Goal: Task Accomplishment & Management: Complete application form

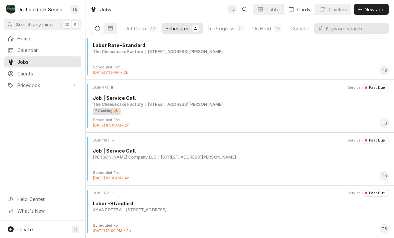
scroll to position [11, 0]
click at [265, 30] on div "On Hold" at bounding box center [261, 28] width 19 height 7
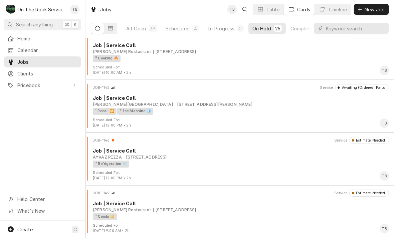
scroll to position [1119, 0]
click at [208, 108] on div "¹ Recall 🔁 ² Ice Machine 🧊" at bounding box center [238, 111] width 291 height 7
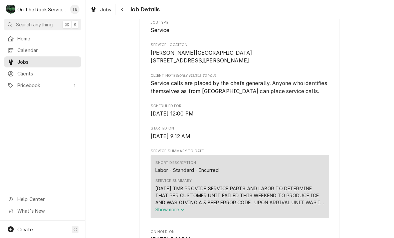
scroll to position [140, 0]
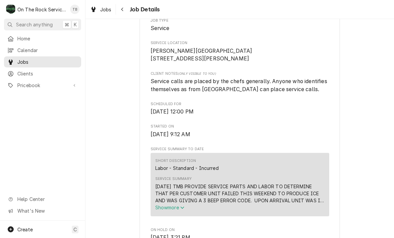
click at [127, 11] on button "Navigate back" at bounding box center [122, 9] width 11 height 11
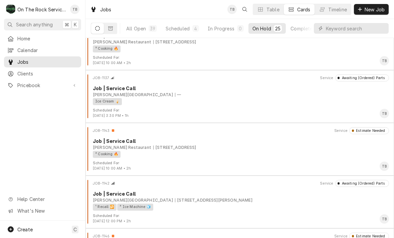
scroll to position [1024, 0]
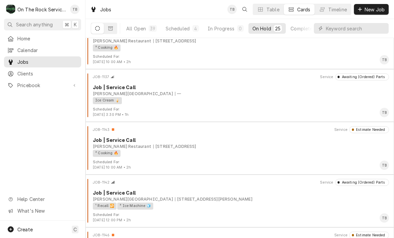
click at [236, 97] on div "Ice Cream 🍦" at bounding box center [238, 100] width 291 height 7
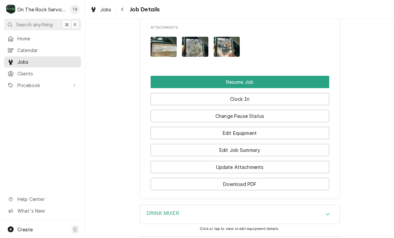
scroll to position [701, 0]
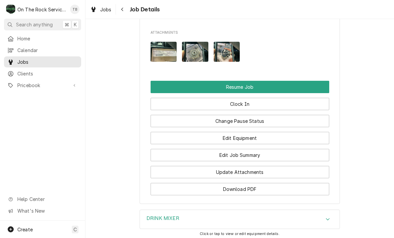
click at [259, 81] on button "Resume Job" at bounding box center [240, 87] width 179 height 12
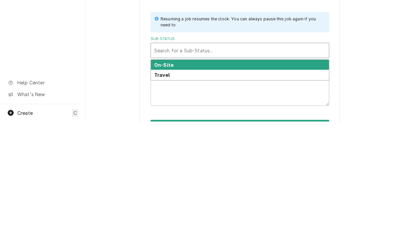
click at [181, 176] on div "On-Site" at bounding box center [240, 181] width 178 height 10
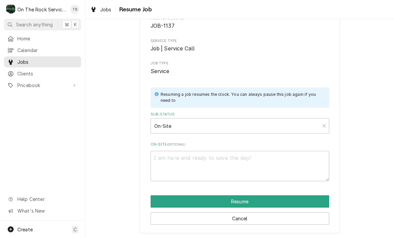
scroll to position [41, 0]
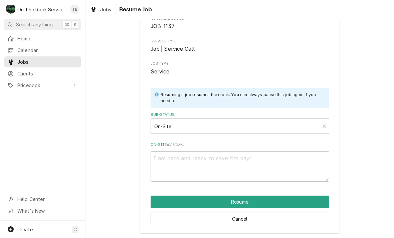
click at [247, 199] on button "Resume" at bounding box center [240, 202] width 179 height 12
type textarea "x"
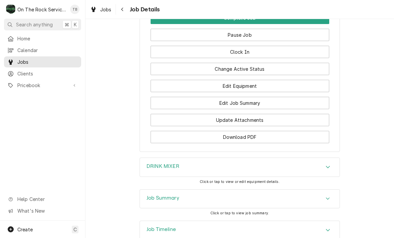
scroll to position [738, 0]
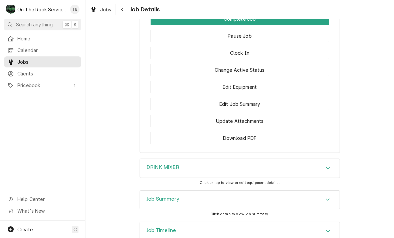
click at [247, 98] on button "Edit Job Summary" at bounding box center [240, 104] width 179 height 12
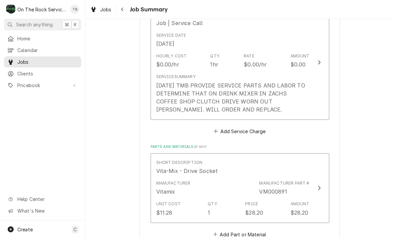
click at [278, 105] on div "[DATE] TMB PROVIDE SERVICE PARTS AND LABOR TO DETERMINE THAT ON DRINK MIXER IN …" at bounding box center [232, 97] width 153 height 32
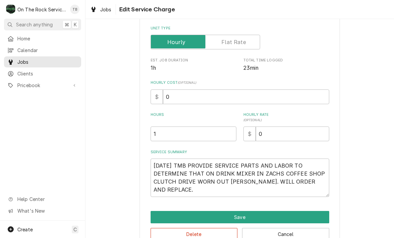
type textarea "x"
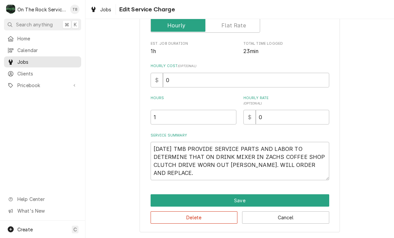
scroll to position [110, 0]
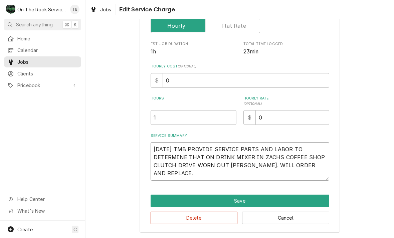
click at [194, 177] on textarea "[DATE] TMB PROVIDE SERVICE PARTS AND LABOR TO DETERMINE THAT ON DRINK MIXER IN …" at bounding box center [240, 161] width 179 height 38
type textarea "[DATE] TMB PROVIDE SERVICE PARTS AND LABOR TO DETERMINE THAT ON DRINK MIXER IN …"
type textarea "x"
type textarea "10/6/25 TMB PROVIDE SERVICE PARTS AND LABOR TO DETERMINE THAT ON DRINK MIXER IN…"
type textarea "x"
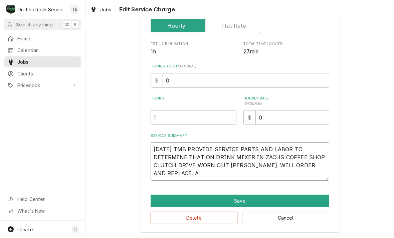
type textarea "[DATE] TMB PROVIDE SERVICE PARTS AND LABOR TO DETERMINE THAT ON DRINK MIXER IN …"
type textarea "x"
type textarea "10/6/25 TMB PROVIDE SERVICE PARTS AND LABOR TO DETERMINE THAT ON DRINK MIXER IN…"
type textarea "x"
type textarea "10/6/25 TMB PROVIDE SERVICE PARTS AND LABOR TO DETERMINE THAT ON DRINK MIXER IN…"
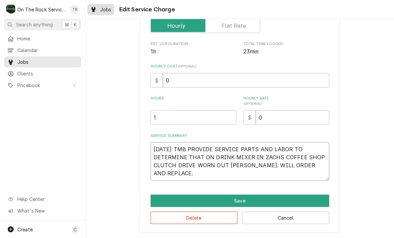
type textarea "x"
type textarea "10/6/25 TMB PROVIDE SERVICE PARTS AND LABOR TO DETERMINE THAT ON DRINK MIXER IN…"
type textarea "x"
type textarea "10/6/25 TMB PROVIDE SERVICE PARTS AND LABOR TO DETERMINE THAT ON DRINK MIXER IN…"
type textarea "x"
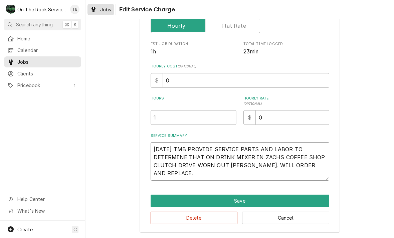
type textarea "10/6/25 TMB PROVIDE SERVICE PARTS AND LABOR TO DETERMINE THAT ON DRINK MIXER IN…"
type textarea "x"
type textarea "10/6/25 TMB PROVIDE SERVICE PARTS AND LABOR TO DETERMINE THAT ON DRINK MIXER IN…"
type textarea "x"
type textarea "10/6/25 TMB PROVIDE SERVICE PARTS AND LABOR TO DETERMINE THAT ON DRINK MIXER IN…"
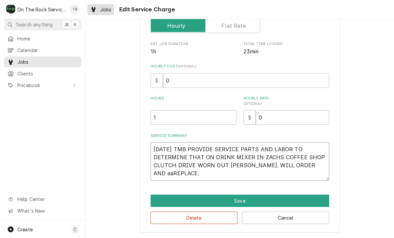
type textarea "x"
type textarea "10/6/25 TMB PROVIDE SERVICE PARTS AND LABOR TO DETERMINE THAT ON DRINK MIXER IN…"
type textarea "x"
type textarea "10/6/25 TMB PROVIDE SERVICE PARTS AND LABOR TO DETERMINE THAT ON DRINK MIXER IN…"
type textarea "x"
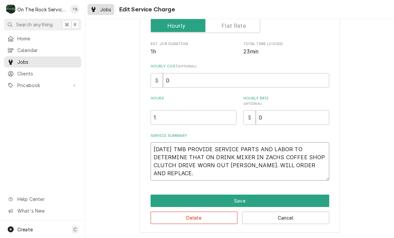
type textarea "10/6/25 TMB PROVIDE SERVICE PARTS AND LABOR TO DETERMINE THAT ON DRINK MIXER IN…"
type textarea "x"
type textarea "10/6/25 TMB PROVIDE SERVICE PARTS AND LABOR TO DETERMINE THAT ON DRINK MIXER IN…"
click at [189, 175] on textarea "10/6/25 TMB PROVIDE SERVICE PARTS AND LABOR TO DETERMINE THAT ON DRINK MIXER IN…" at bounding box center [240, 161] width 179 height 38
type textarea "x"
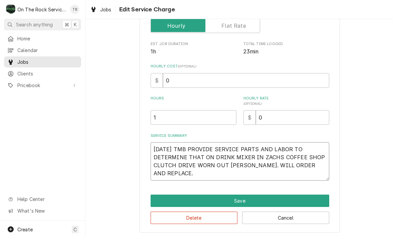
type textarea "10/6/25 TMB PROVIDE SERVICE PARTS AND LABOR TO DETERMINE THAT ON DRINK MIXER IN…"
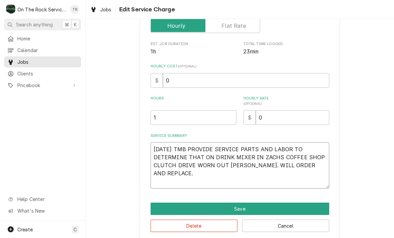
type textarea "x"
type textarea "10/6/25 TMB PROVIDE SERVICE PARTS AND LABOR TO DETERMINE THAT ON DRINK MIXER IN…"
type textarea "x"
type textarea "10/6/25 TMB PROVIDE SERVICE PARTS AND LABOR TO DETERMINE THAT ON DRINK MIXER IN…"
type textarea "x"
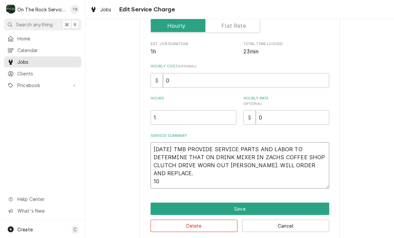
type textarea "10/6/25 TMB PROVIDE SERVICE PARTS AND LABOR TO DETERMINE THAT ON DRINK MIXER IN…"
type textarea "x"
type textarea "10/6/25 TMB PROVIDE SERVICE PARTS AND LABOR TO DETERMINE THAT ON DRINK MIXER IN…"
type textarea "x"
type textarea "10/6/25 TMB PROVIDE SERVICE PARTS AND LABOR TO DETERMINE THAT ON DRINK MIXER IN…"
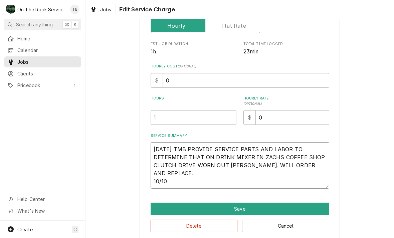
type textarea "x"
type textarea "10/6/25 TMB PROVIDE SERVICE PARTS AND LABOR TO DETERMINE THAT ON DRINK MIXER IN…"
type textarea "x"
type textarea "10/6/25 TMB PROVIDE SERVICE PARTS AND LABOR TO DETERMINE THAT ON DRINK MIXER IN…"
type textarea "x"
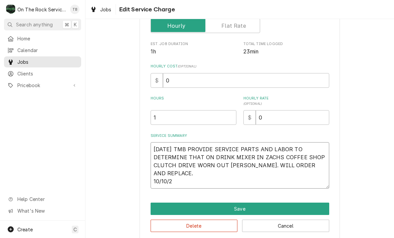
type textarea "10/6/25 TMB PROVIDE SERVICE PARTS AND LABOR TO DETERMINE THAT ON DRINK MIXER IN…"
type textarea "x"
type textarea "10/6/25 TMB PROVIDE SERVICE PARTS AND LABOR TO DETERMINE THAT ON DRINK MIXER IN…"
type textarea "x"
type textarea "10/6/25 TMB PROVIDE SERVICE PARTS AND LABOR TO DETERMINE THAT ON DRINK MIXER IN…"
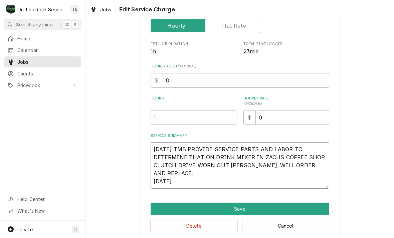
type textarea "x"
type textarea "10/6/25 TMB PROVIDE SERVICE PARTS AND LABOR TO DETERMINE THAT ON DRINK MIXER IN…"
type textarea "x"
type textarea "10/6/25 TMB PROVIDE SERVICE PARTS AND LABOR TO DETERMINE THAT ON DRINK MIXER IN…"
type textarea "x"
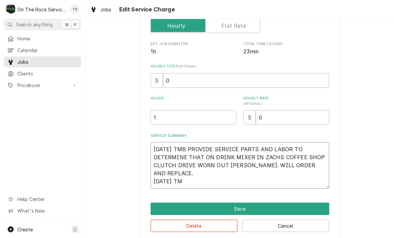
type textarea "10/6/25 TMB PROVIDE SERVICE PARTS AND LABOR TO DETERMINE THAT ON DRINK MIXER IN…"
type textarea "x"
type textarea "10/6/25 TMB PROVIDE SERVICE PARTS AND LABOR TO DETERMINE THAT ON DRINK MIXER IN…"
type textarea "x"
type textarea "10/6/25 TMB PROVIDE SERVICE PARTS AND LABOR TO DETERMINE THAT ON DRINK MIXER IN…"
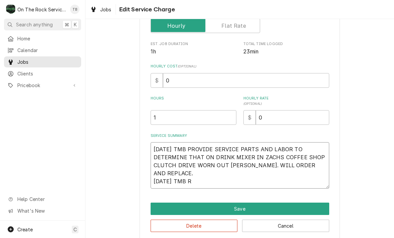
type textarea "x"
type textarea "10/6/25 TMB PROVIDE SERVICE PARTS AND LABOR TO DETERMINE THAT ON DRINK MIXER IN…"
type textarea "x"
type textarea "10/6/25 TMB PROVIDE SERVICE PARTS AND LABOR TO DETERMINE THAT ON DRINK MIXER IN…"
type textarea "x"
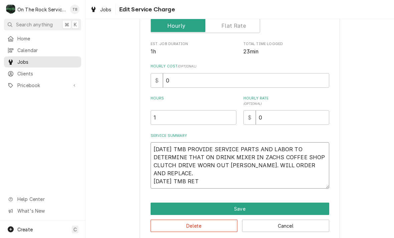
type textarea "10/6/25 TMB PROVIDE SERVICE PARTS AND LABOR TO DETERMINE THAT ON DRINK MIXER IN…"
type textarea "x"
type textarea "10/6/25 TMB PROVIDE SERVICE PARTS AND LABOR TO DETERMINE THAT ON DRINK MIXER IN…"
type textarea "x"
type textarea "10/6/25 TMB PROVIDE SERVICE PARTS AND LABOR TO DETERMINE THAT ON DRINK MIXER IN…"
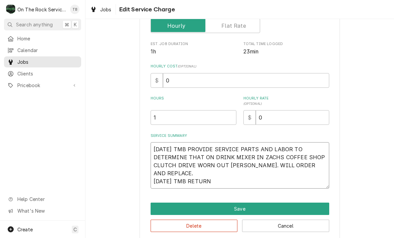
type textarea "x"
type textarea "10/6/25 TMB PROVIDE SERVICE PARTS AND LABOR TO DETERMINE THAT ON DRINK MIXER IN…"
type textarea "x"
type textarea "10/6/25 TMB PROVIDE SERVICE PARTS AND LABOR TO DETERMINE THAT ON DRINK MIXER IN…"
type textarea "x"
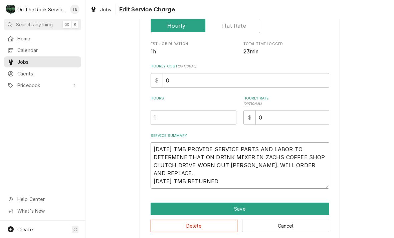
type textarea "10/6/25 TMB PROVIDE SERVICE PARTS AND LABOR TO DETERMINE THAT ON DRINK MIXER IN…"
type textarea "x"
type textarea "10/6/25 TMB PROVIDE SERVICE PARTS AND LABOR TO DETERMINE THAT ON DRINK MIXER IN…"
type textarea "x"
type textarea "10/6/25 TMB PROVIDE SERVICE PARTS AND LABOR TO DETERMINE THAT ON DRINK MIXER IN…"
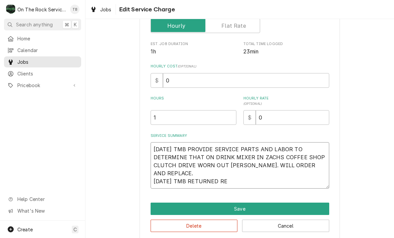
type textarea "x"
type textarea "10/6/25 TMB PROVIDE SERVICE PARTS AND LABOR TO DETERMINE THAT ON DRINK MIXER IN…"
type textarea "x"
type textarea "10/6/25 TMB PROVIDE SERVICE PARTS AND LABOR TO DETERMINE THAT ON DRINK MIXER IN…"
type textarea "x"
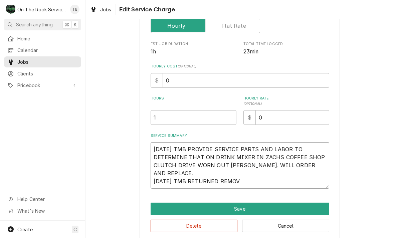
type textarea "10/6/25 TMB PROVIDE SERVICE PARTS AND LABOR TO DETERMINE THAT ON DRINK MIXER IN…"
type textarea "x"
type textarea "10/6/25 TMB PROVIDE SERVICE PARTS AND LABOR TO DETERMINE THAT ON DRINK MIXER IN…"
type textarea "x"
type textarea "10/6/25 TMB PROVIDE SERVICE PARTS AND LABOR TO DETERMINE THAT ON DRINK MIXER IN…"
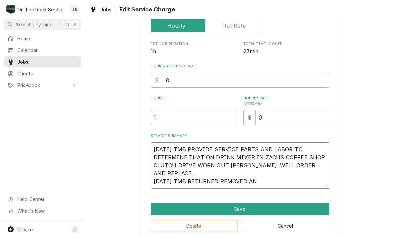
type textarea "x"
type textarea "10/6/25 TMB PROVIDE SERVICE PARTS AND LABOR TO DETERMINE THAT ON DRINK MIXER IN…"
type textarea "x"
type textarea "10/6/25 TMB PROVIDE SERVICE PARTS AND LABOR TO DETERMINE THAT ON DRINK MIXER IN…"
type textarea "x"
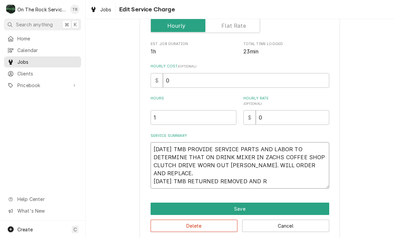
type textarea "10/6/25 TMB PROVIDE SERVICE PARTS AND LABOR TO DETERMINE THAT ON DRINK MIXER IN…"
type textarea "x"
type textarea "10/6/25 TMB PROVIDE SERVICE PARTS AND LABOR TO DETERMINE THAT ON DRINK MIXER IN…"
type textarea "x"
type textarea "10/6/25 TMB PROVIDE SERVICE PARTS AND LABOR TO DETERMINE THAT ON DRINK MIXER IN…"
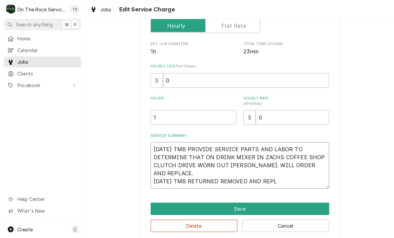
type textarea "x"
type textarea "10/6/25 TMB PROVIDE SERVICE PARTS AND LABOR TO DETERMINE THAT ON DRINK MIXER IN…"
type textarea "x"
type textarea "10/6/25 TMB PROVIDE SERVICE PARTS AND LABOR TO DETERMINE THAT ON DRINK MIXER IN…"
type textarea "x"
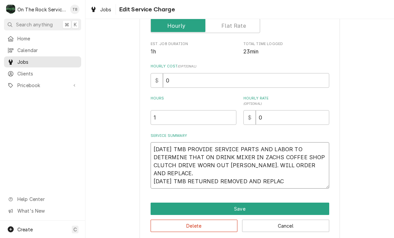
type textarea "10/6/25 TMB PROVIDE SERVICE PARTS AND LABOR TO DETERMINE THAT ON DRINK MIXER IN…"
type textarea "x"
type textarea "10/6/25 TMB PROVIDE SERVICE PARTS AND LABOR TO DETERMINE THAT ON DRINK MIXER IN…"
type textarea "x"
type textarea "10/6/25 TMB PROVIDE SERVICE PARTS AND LABOR TO DETERMINE THAT ON DRINK MIXER IN…"
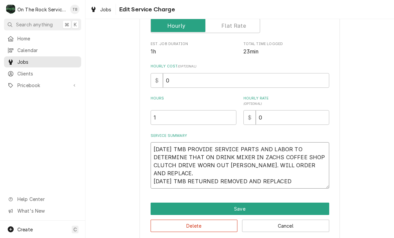
type textarea "x"
type textarea "10/6/25 TMB PROVIDE SERVICE PARTS AND LABOR TO DETERMINE THAT ON DRINK MIXER IN…"
type textarea "x"
type textarea "10/6/25 TMB PROVIDE SERVICE PARTS AND LABOR TO DETERMINE THAT ON DRINK MIXER IN…"
type textarea "x"
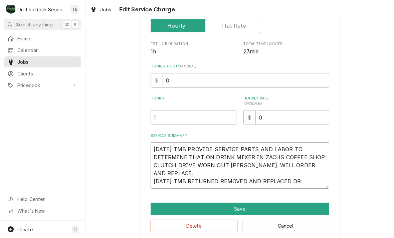
type textarea "10/6/25 TMB PROVIDE SERVICE PARTS AND LABOR TO DETERMINE THAT ON DRINK MIXER IN…"
type textarea "x"
type textarea "10/6/25 TMB PROVIDE SERVICE PARTS AND LABOR TO DETERMINE THAT ON DRINK MIXER IN…"
type textarea "x"
type textarea "10/6/25 TMB PROVIDE SERVICE PARTS AND LABOR TO DETERMINE THAT ON DRINK MIXER IN…"
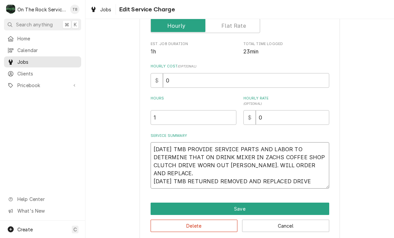
type textarea "x"
type textarea "10/6/25 TMB PROVIDE SERVICE PARTS AND LABOR TO DETERMINE THAT ON DRINK MIXER IN…"
type textarea "x"
type textarea "10/6/25 TMB PROVIDE SERVICE PARTS AND LABOR TO DETERMINE THAT ON DRINK MIXER IN…"
type textarea "x"
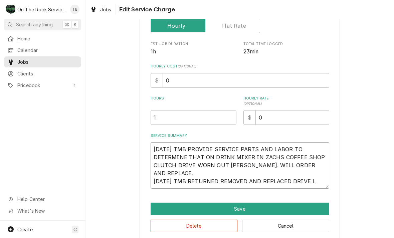
type textarea "10/6/25 TMB PROVIDE SERVICE PARTS AND LABOR TO DETERMINE THAT ON DRINK MIXER IN…"
type textarea "x"
type textarea "10/6/25 TMB PROVIDE SERVICE PARTS AND LABOR TO DETERMINE THAT ON DRINK MIXER IN…"
type textarea "x"
type textarea "10/6/25 TMB PROVIDE SERVICE PARTS AND LABOR TO DETERMINE THAT ON DRINK MIXER IN…"
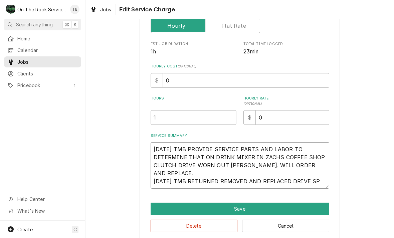
type textarea "x"
type textarea "10/6/25 TMB PROVIDE SERVICE PARTS AND LABOR TO DETERMINE THAT ON DRINK MIXER IN…"
type textarea "x"
type textarea "10/6/25 TMB PROVIDE SERVICE PARTS AND LABOR TO DETERMINE THAT ON DRINK MIXER IN…"
type textarea "x"
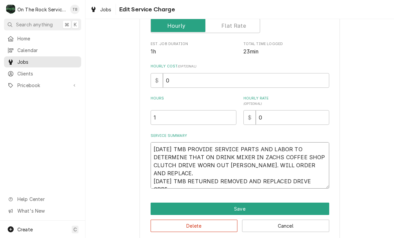
type textarea "10/6/25 TMB PROVIDE SERVICE PARTS AND LABOR TO DETERMINE THAT ON DRINK MIXER IN…"
type textarea "x"
type textarea "10/6/25 TMB PROVIDE SERVICE PARTS AND LABOR TO DETERMINE THAT ON DRINK MIXER IN…"
type textarea "x"
type textarea "10/6/25 TMB PROVIDE SERVICE PARTS AND LABOR TO DETERMINE THAT ON DRINK MIXER IN…"
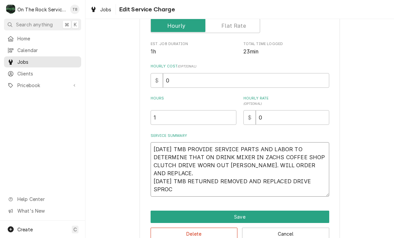
type textarea "x"
type textarea "10/6/25 TMB PROVIDE SERVICE PARTS AND LABOR TO DETERMINE THAT ON DRINK MIXER IN…"
type textarea "x"
type textarea "10/6/25 TMB PROVIDE SERVICE PARTS AND LABOR TO DETERMINE THAT ON DRINK MIXER IN…"
type textarea "x"
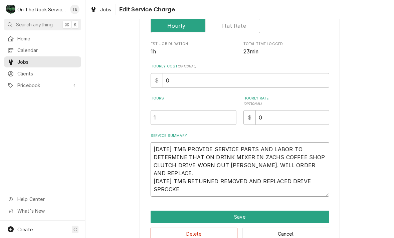
type textarea "10/6/25 TMB PROVIDE SERVICE PARTS AND LABOR TO DETERMINE THAT ON DRINK MIXER IN…"
type textarea "x"
type textarea "10/6/25 TMB PROVIDE SERVICE PARTS AND LABOR TO DETERMINE THAT ON DRINK MIXER IN…"
type textarea "x"
type textarea "10/6/25 TMB PROVIDE SERVICE PARTS AND LABOR TO DETERMINE THAT ON DRINK MIXER IN…"
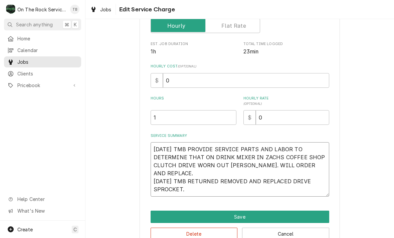
type textarea "x"
type textarea "10/6/25 TMB PROVIDE SERVICE PARTS AND LABOR TO DETERMINE THAT ON DRINK MIXER IN…"
type textarea "x"
type textarea "10/6/25 TMB PROVIDE SERVICE PARTS AND LABOR TO DETERMINE THAT ON DRINK MIXER IN…"
type textarea "x"
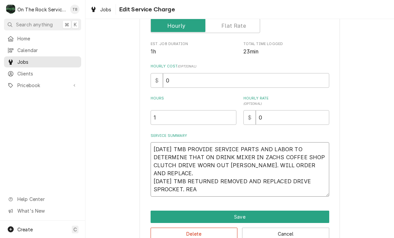
type textarea "10/6/25 TMB PROVIDE SERVICE PARTS AND LABOR TO DETERMINE THAT ON DRINK MIXER IN…"
type textarea "x"
type textarea "10/6/25 TMB PROVIDE SERVICE PARTS AND LABOR TO DETERMINE THAT ON DRINK MIXER IN…"
type textarea "x"
type textarea "10/6/25 TMB PROVIDE SERVICE PARTS AND LABOR TO DETERMINE THAT ON DRINK MIXER IN…"
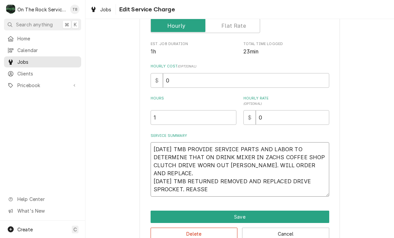
type textarea "x"
type textarea "10/6/25 TMB PROVIDE SERVICE PARTS AND LABOR TO DETERMINE THAT ON DRINK MIXER IN…"
type textarea "x"
type textarea "10/6/25 TMB PROVIDE SERVICE PARTS AND LABOR TO DETERMINE THAT ON DRINK MIXER IN…"
type textarea "x"
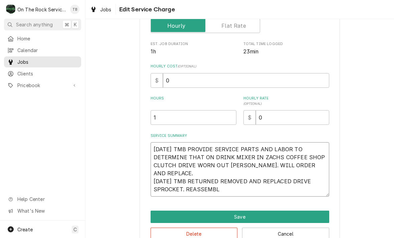
type textarea "10/6/25 TMB PROVIDE SERVICE PARTS AND LABOR TO DETERMINE THAT ON DRINK MIXER IN…"
type textarea "x"
type textarea "10/6/25 TMB PROVIDE SERVICE PARTS AND LABOR TO DETERMINE THAT ON DRINK MIXER IN…"
type textarea "x"
type textarea "10/6/25 TMB PROVIDE SERVICE PARTS AND LABOR TO DETERMINE THAT ON DRINK MIXER IN…"
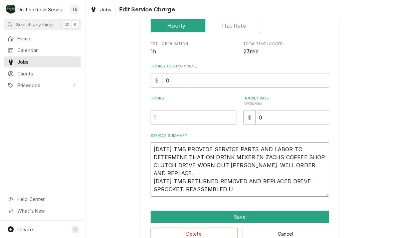
type textarea "x"
type textarea "10/6/25 TMB PROVIDE SERVICE PARTS AND LABOR TO DETERMINE THAT ON DRINK MIXER IN…"
type textarea "x"
type textarea "10/6/25 TMB PROVIDE SERVICE PARTS AND LABOR TO DETERMINE THAT ON DRINK MIXER IN…"
type textarea "x"
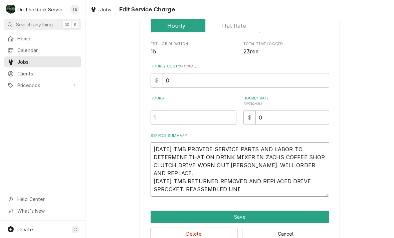
type textarea "10/6/25 TMB PROVIDE SERVICE PARTS AND LABOR TO DETERMINE THAT ON DRINK MIXER IN…"
type textarea "x"
type textarea "10/6/25 TMB PROVIDE SERVICE PARTS AND LABOR TO DETERMINE THAT ON DRINK MIXER IN…"
type textarea "x"
type textarea "10/6/25 TMB PROVIDE SERVICE PARTS AND LABOR TO DETERMINE THAT ON DRINK MIXER IN…"
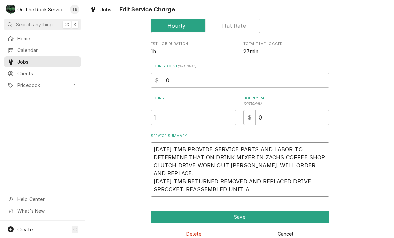
type textarea "x"
type textarea "10/6/25 TMB PROVIDE SERVICE PARTS AND LABOR TO DETERMINE THAT ON DRINK MIXER IN…"
type textarea "x"
type textarea "10/6/25 TMB PROVIDE SERVICE PARTS AND LABOR TO DETERMINE THAT ON DRINK MIXER IN…"
type textarea "x"
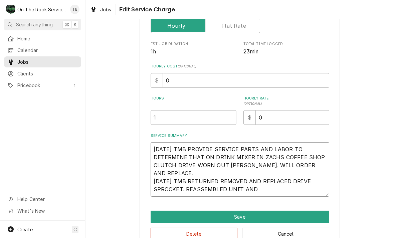
type textarea "10/6/25 TMB PROVIDE SERVICE PARTS AND LABOR TO DETERMINE THAT ON DRINK MIXER IN…"
type textarea "x"
type textarea "10/6/25 TMB PROVIDE SERVICE PARTS AND LABOR TO DETERMINE THAT ON DRINK MIXER IN…"
type textarea "x"
type textarea "10/6/25 TMB PROVIDE SERVICE PARTS AND LABOR TO DETERMINE THAT ON DRINK MIXER IN…"
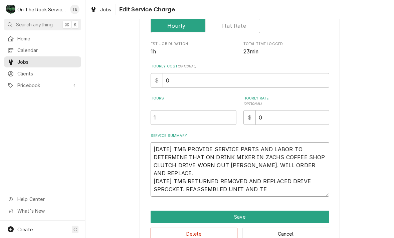
type textarea "x"
type textarea "10/6/25 TMB PROVIDE SERVICE PARTS AND LABOR TO DETERMINE THAT ON DRINK MIXER IN…"
type textarea "x"
type textarea "10/6/25 TMB PROVIDE SERVICE PARTS AND LABOR TO DETERMINE THAT ON DRINK MIXER IN…"
type textarea "x"
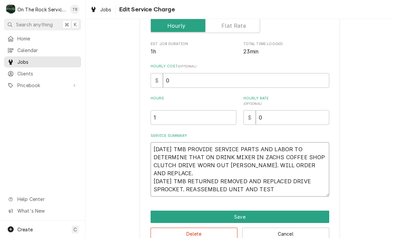
type textarea "10/6/25 TMB PROVIDE SERVICE PARTS AND LABOR TO DETERMINE THAT ON DRINK MIXER IN…"
type textarea "x"
type textarea "10/6/25 TMB PROVIDE SERVICE PARTS AND LABOR TO DETERMINE THAT ON DRINK MIXER IN…"
type textarea "x"
type textarea "10/6/25 TMB PROVIDE SERVICE PARTS AND LABOR TO DETERMINE THAT ON DRINK MIXER IN…"
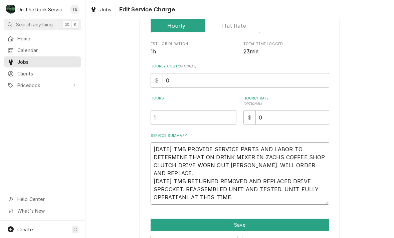
click at [179, 197] on textarea "10/6/25 TMB PROVIDE SERVICE PARTS AND LABOR TO DETERMINE THAT ON DRINK MIXER IN…" at bounding box center [240, 173] width 179 height 62
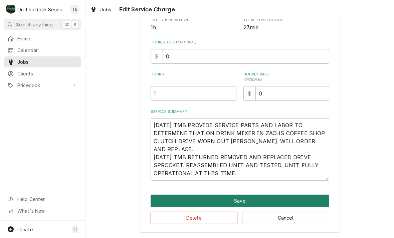
click at [238, 202] on button "Save" at bounding box center [240, 201] width 179 height 12
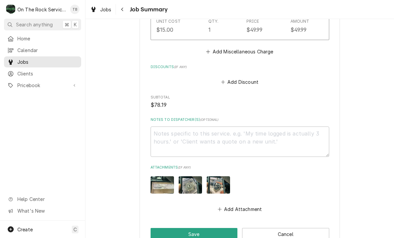
scroll to position [475, 0]
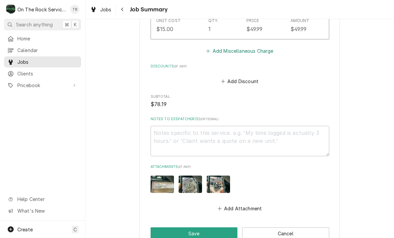
click at [232, 51] on button "Add Miscellaneous Charge" at bounding box center [239, 50] width 69 height 9
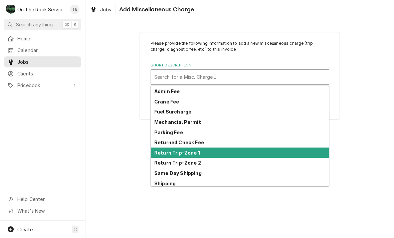
click at [186, 156] on div "Return Trip-Zone 1" at bounding box center [240, 153] width 178 height 10
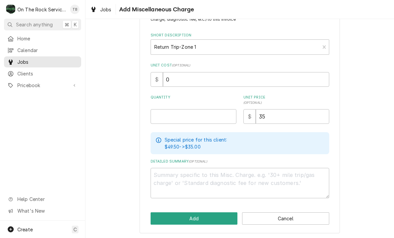
scroll to position [30, 0]
click at [186, 219] on button "Add" at bounding box center [194, 219] width 87 height 12
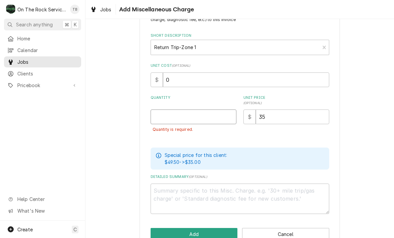
click at [170, 116] on input "Quantity" at bounding box center [194, 117] width 86 height 15
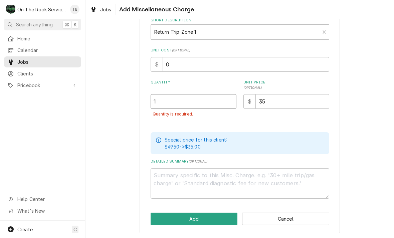
scroll to position [45, 0]
click at [114, 193] on div "Please provide the following information to add a new miscellaneous charge (tri…" at bounding box center [239, 110] width 308 height 258
click at [195, 218] on button "Add" at bounding box center [194, 219] width 87 height 12
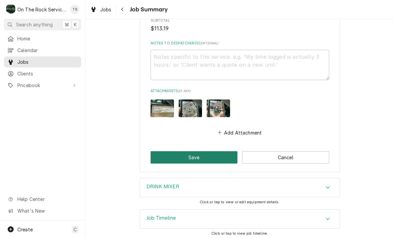
click at [203, 158] on button "Save" at bounding box center [194, 157] width 87 height 12
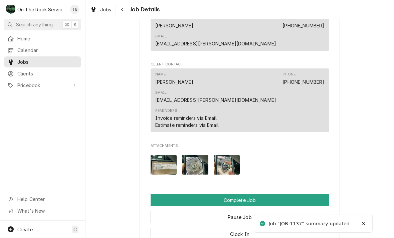
scroll to position [608, 0]
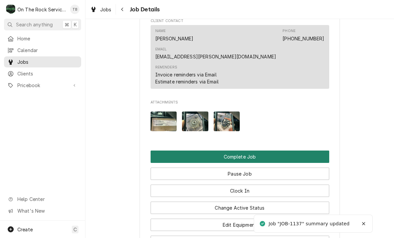
click at [242, 151] on button "Complete Job" at bounding box center [240, 157] width 179 height 12
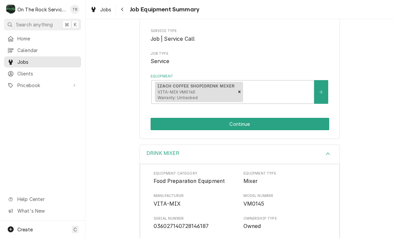
scroll to position [82, 0]
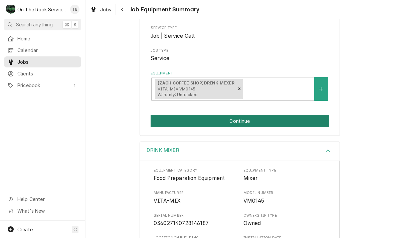
click at [247, 122] on button "Continue" at bounding box center [240, 121] width 179 height 12
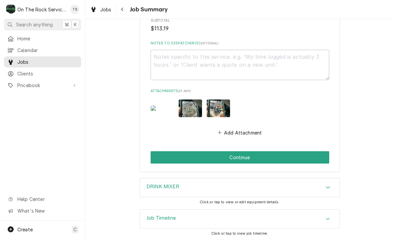
scroll to position [603, 0]
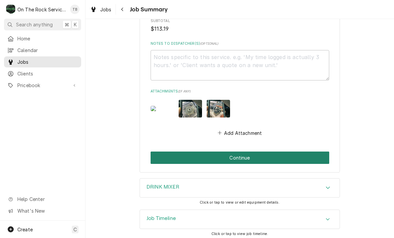
click at [243, 157] on button "Continue" at bounding box center [240, 158] width 179 height 12
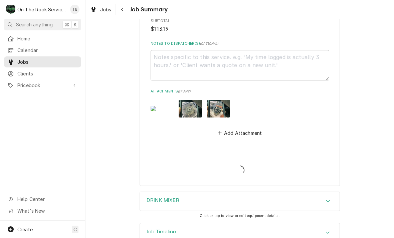
type textarea "x"
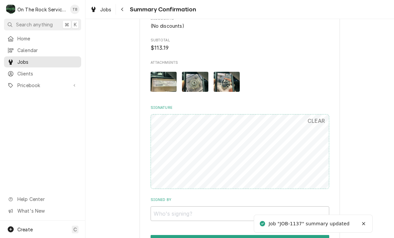
scroll to position [483, 0]
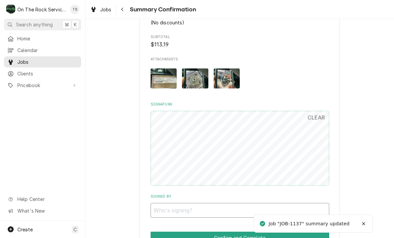
click at [185, 206] on input "Signed By" at bounding box center [240, 210] width 179 height 15
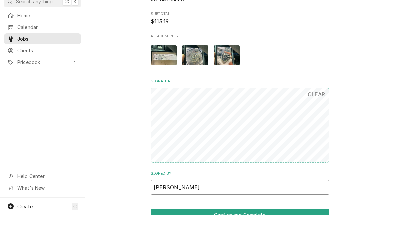
type input "[PERSON_NAME]"
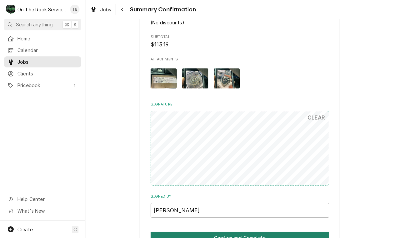
click at [225, 232] on button "Confirm and Complete" at bounding box center [240, 238] width 179 height 12
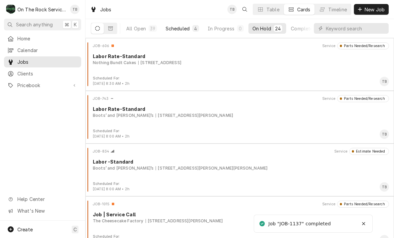
click at [174, 32] on button "Scheduled 4" at bounding box center [182, 28] width 41 height 11
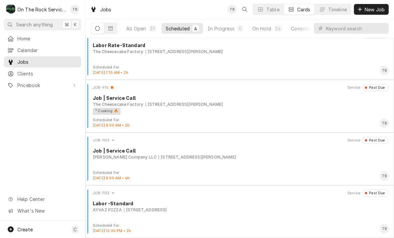
scroll to position [11, 0]
